Goal: Find specific page/section: Find specific page/section

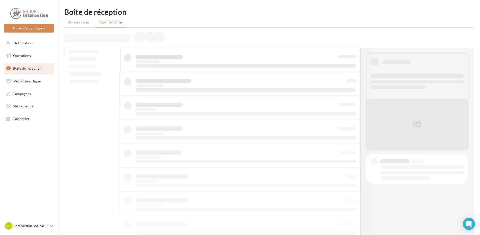
click at [77, 19] on li "Avis en ligne" at bounding box center [79, 22] width 30 height 9
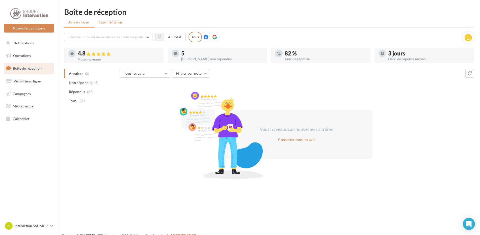
click at [110, 23] on span "Commentaires" at bounding box center [111, 22] width 24 height 4
